Goal: Information Seeking & Learning: Learn about a topic

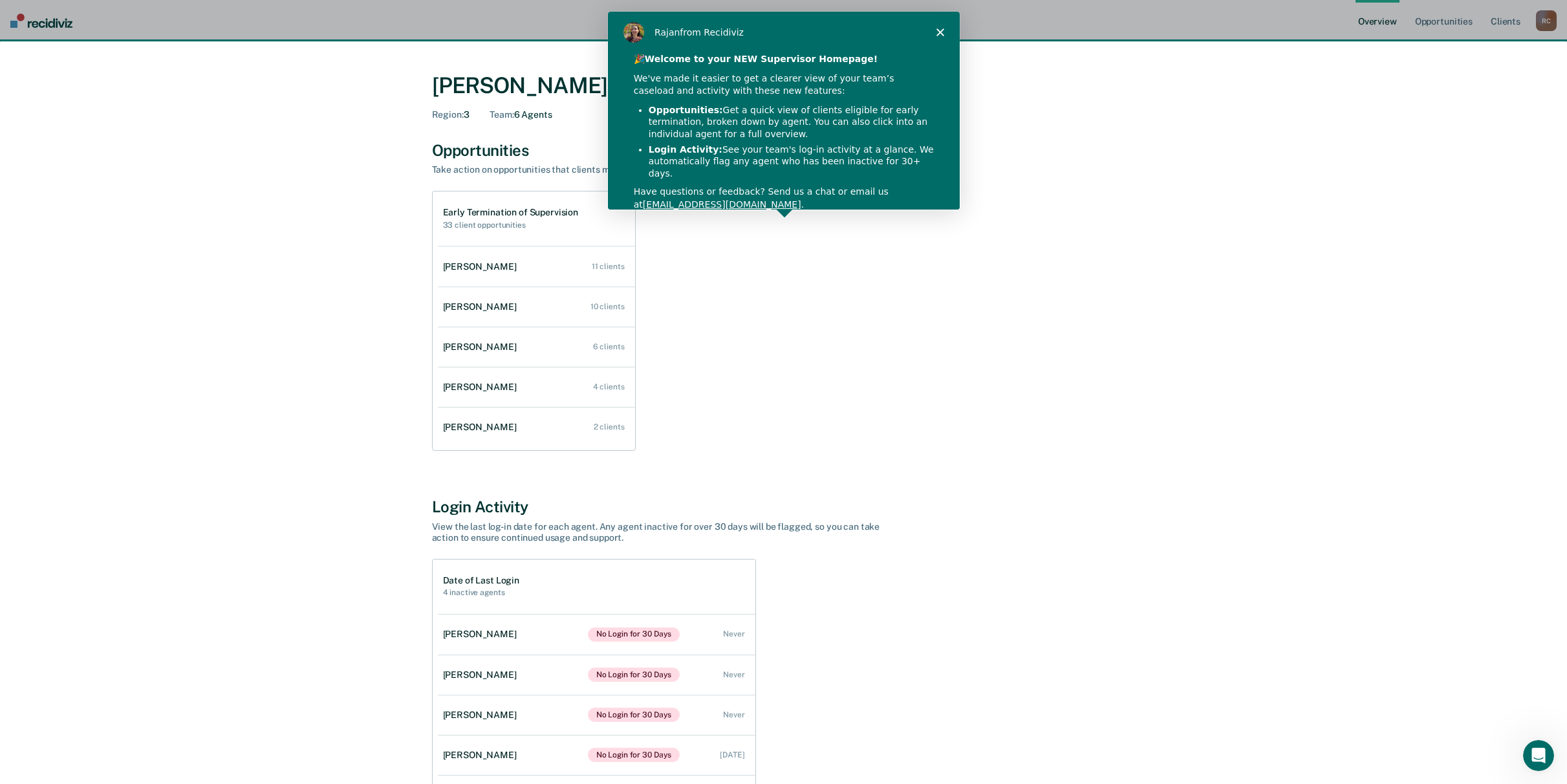
click at [944, 31] on div "[PERSON_NAME] from Recidiviz" at bounding box center [783, 32] width 352 height 41
click at [940, 31] on polygon "Close" at bounding box center [940, 32] width 8 height 8
